Goal: Information Seeking & Learning: Learn about a topic

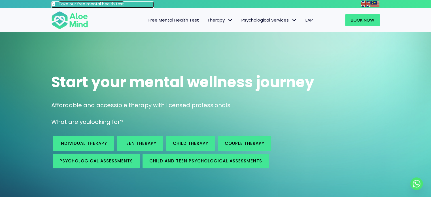
click at [112, 3] on h3 "Take our free mental health test" at bounding box center [106, 4] width 95 height 6
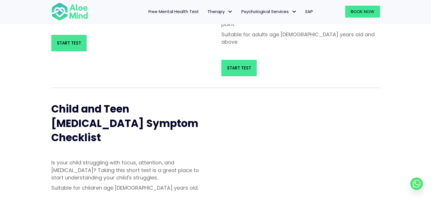
scroll to position [57, 0]
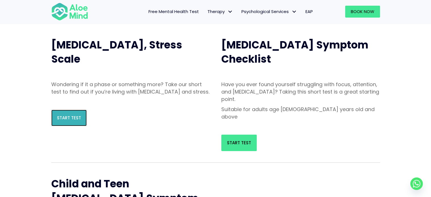
click at [74, 121] on span "Start Test" at bounding box center [69, 118] width 24 height 6
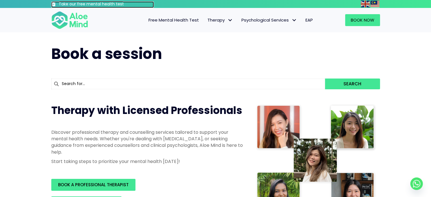
click at [104, 3] on h3 "Take our free mental health test" at bounding box center [106, 4] width 95 height 6
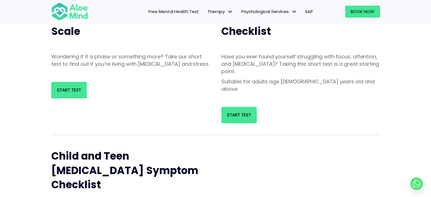
scroll to position [85, 0]
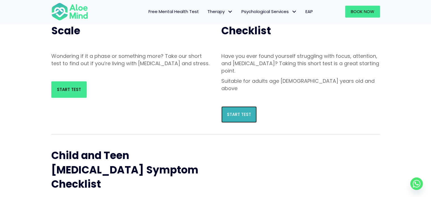
click at [241, 111] on span "Start Test" at bounding box center [239, 114] width 24 height 6
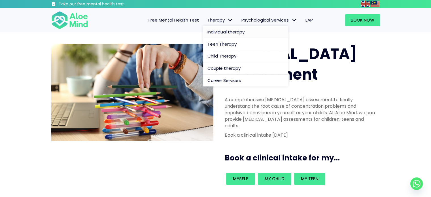
click at [231, 30] on span "Individual therapy" at bounding box center [225, 32] width 37 height 6
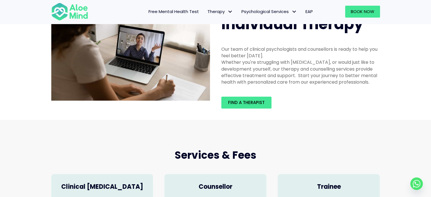
scroll to position [28, 0]
